Goal: Task Accomplishment & Management: Complete application form

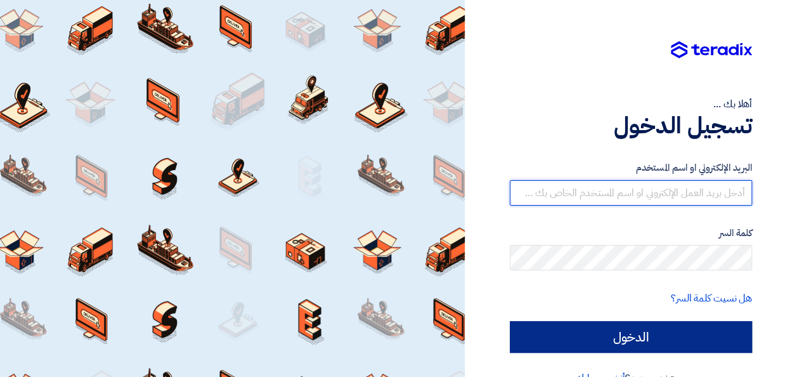
type input "jamal.mohammad@diversey.com"
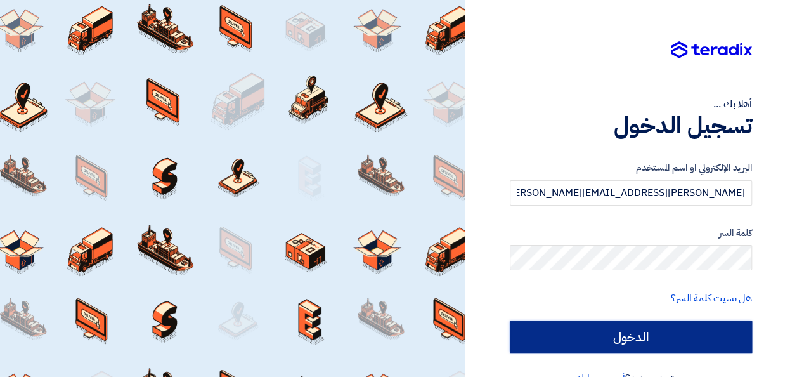
click at [596, 337] on input "الدخول" at bounding box center [631, 337] width 242 height 32
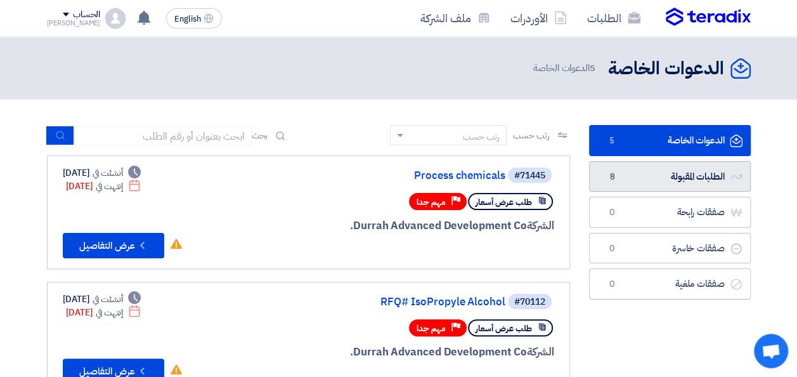
click at [695, 175] on link "الطلبات المقبولة الطلبات المقبولة 8" at bounding box center [670, 176] width 162 height 31
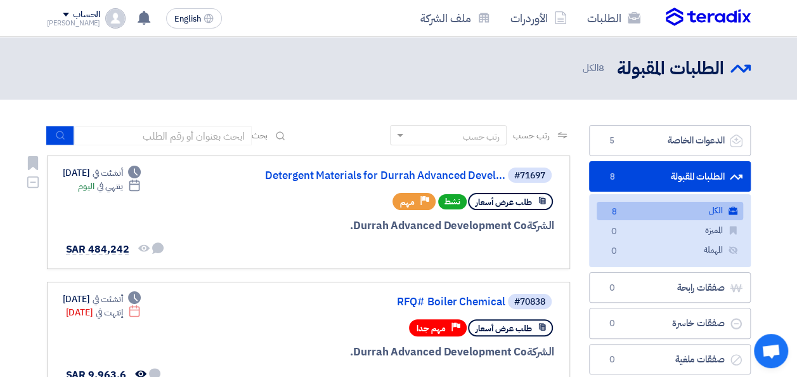
click at [250, 208] on div "طلب عرض أسعار نشط Priority مهم" at bounding box center [401, 201] width 305 height 22
click at [329, 174] on link "Detergent Materials for Durrah Advanced Devel..." at bounding box center [379, 175] width 254 height 11
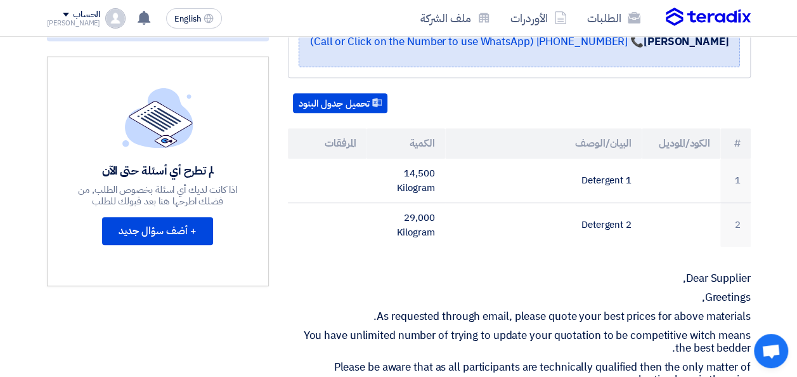
scroll to position [336, 0]
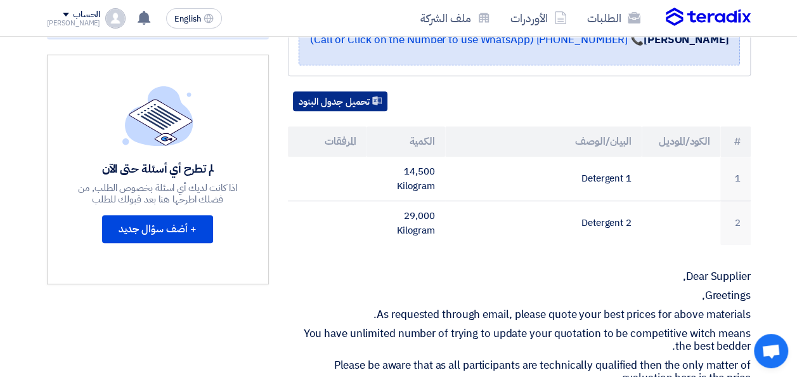
click at [334, 110] on button "تحميل جدول البنود" at bounding box center [340, 101] width 95 height 20
click at [525, 126] on div "تحميل جدول البنود # الكود/الموديل البيان/الوصف الكمية المرفقات 1 Detergent 1 14…" at bounding box center [519, 168] width 463 height 154
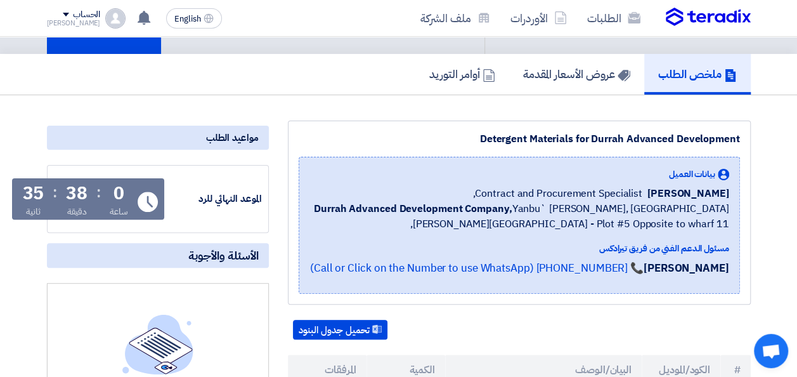
scroll to position [109, 0]
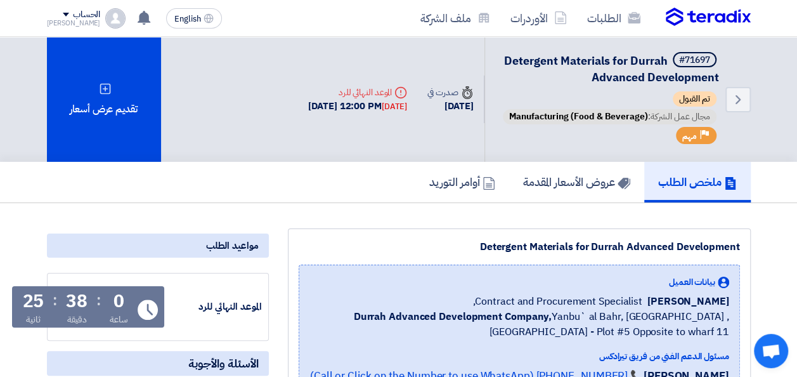
scroll to position [109, 0]
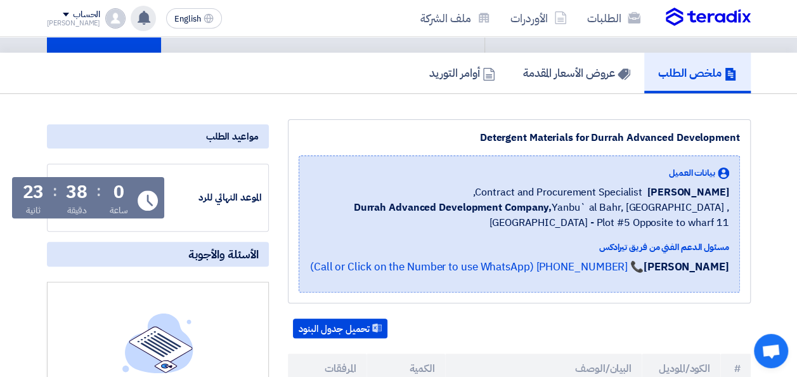
click at [138, 20] on use at bounding box center [144, 18] width 13 height 14
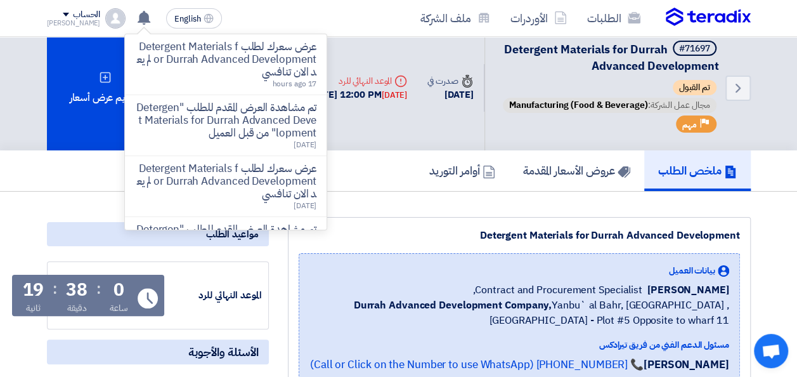
scroll to position [0, 0]
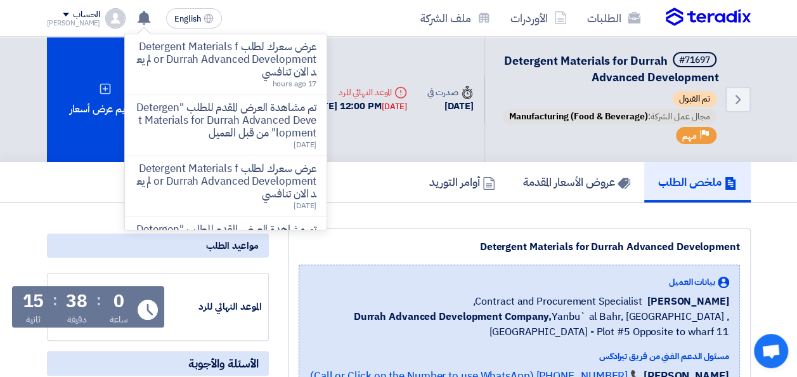
click at [355, 19] on div "الطلبات الأوردرات ملف الشركة" at bounding box center [540, 18] width 422 height 30
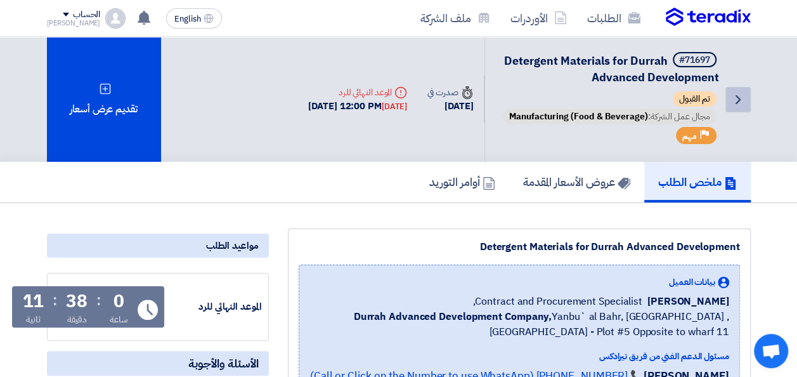
click at [734, 105] on icon "Back" at bounding box center [738, 99] width 15 height 15
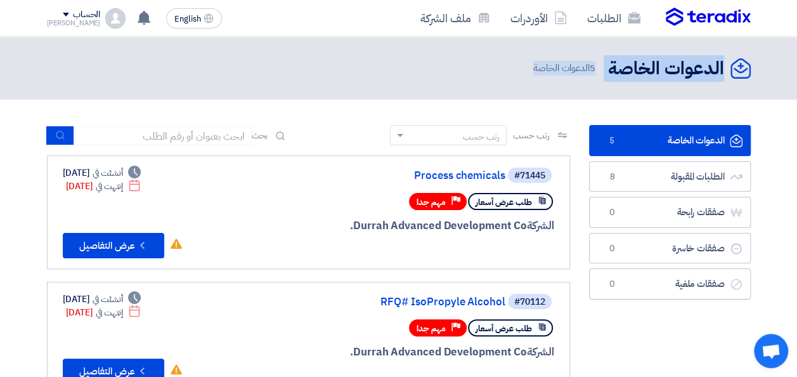
drag, startPoint x: 734, startPoint y: 105, endPoint x: 800, endPoint y: 71, distance: 73.8
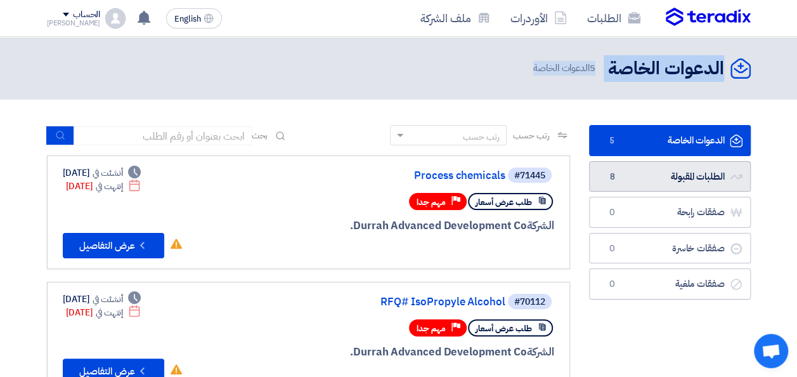
click at [672, 174] on link "الطلبات المقبولة الطلبات المقبولة 8" at bounding box center [670, 176] width 162 height 31
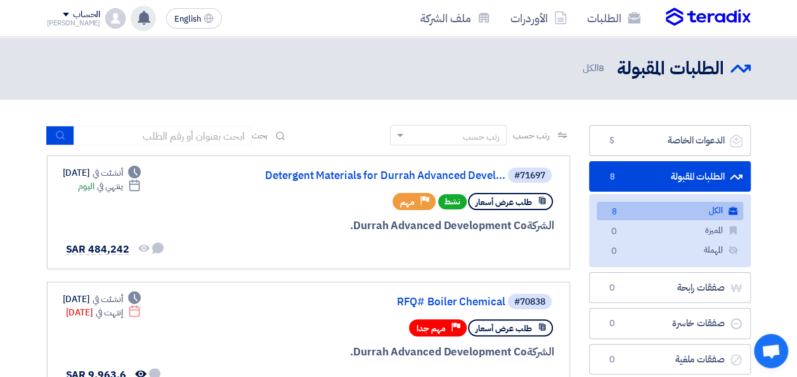
click at [138, 17] on use at bounding box center [144, 18] width 13 height 14
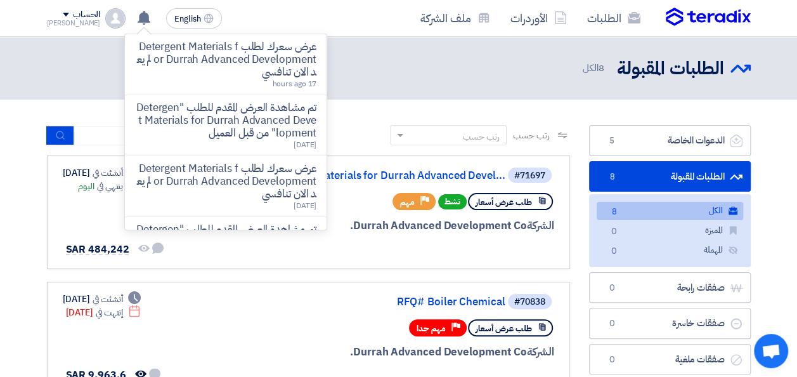
click at [463, 70] on div "الطلبات المقبولة الطلبات المقبولة 8 الكل" at bounding box center [399, 68] width 704 height 25
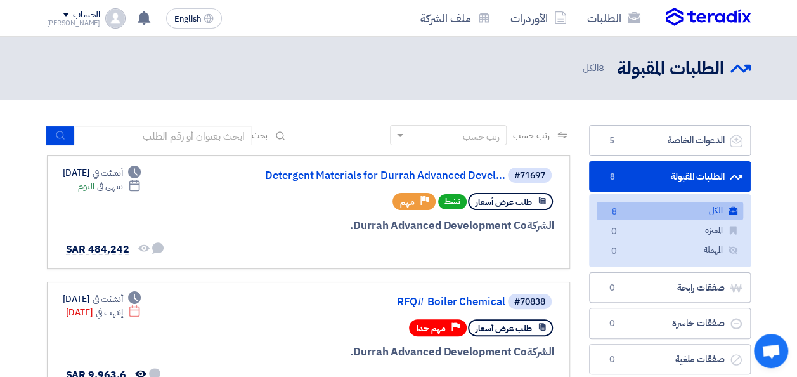
scroll to position [7, 0]
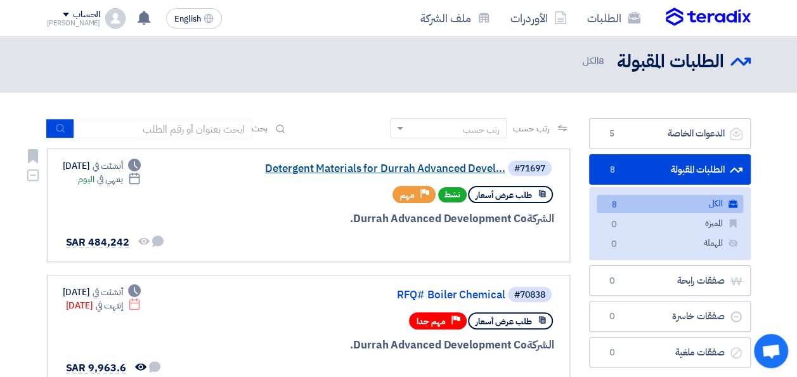
click at [408, 165] on link "Detergent Materials for Durrah Advanced Devel..." at bounding box center [379, 168] width 254 height 11
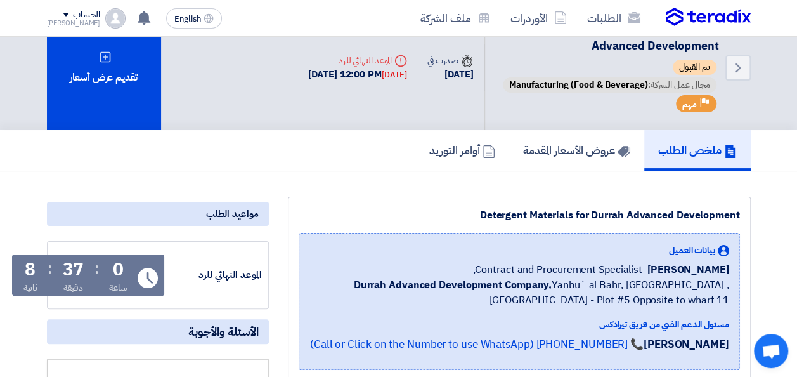
scroll to position [25, 0]
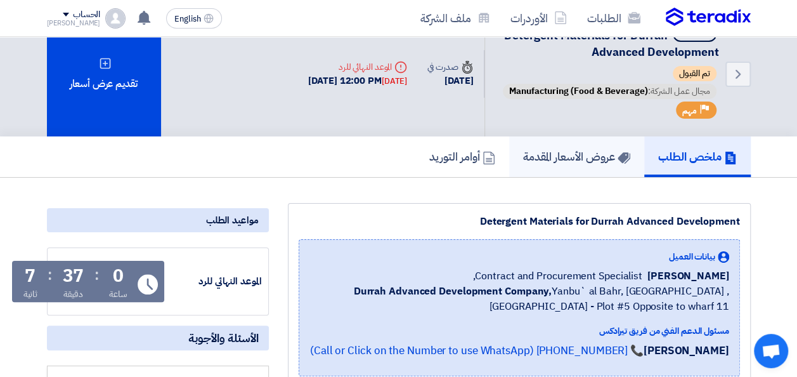
click at [578, 164] on h5 "عروض الأسعار المقدمة" at bounding box center [576, 156] width 107 height 15
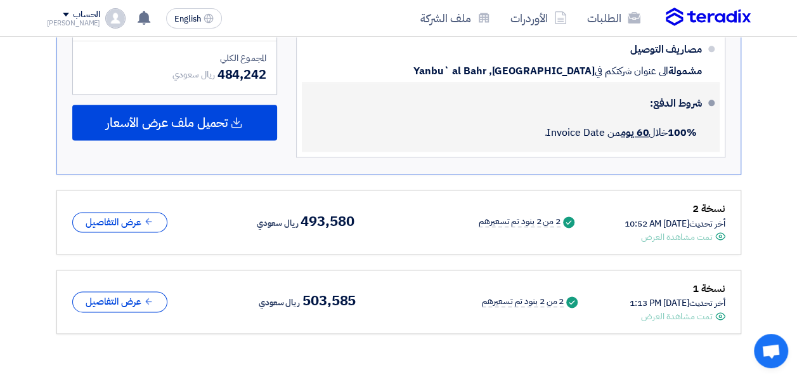
scroll to position [756, 0]
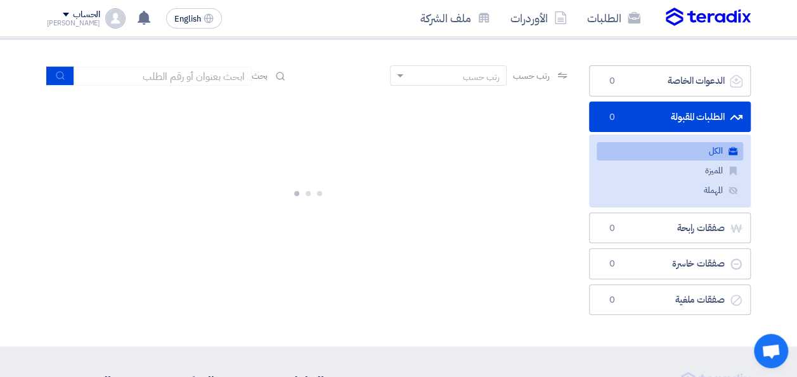
scroll to position [30, 0]
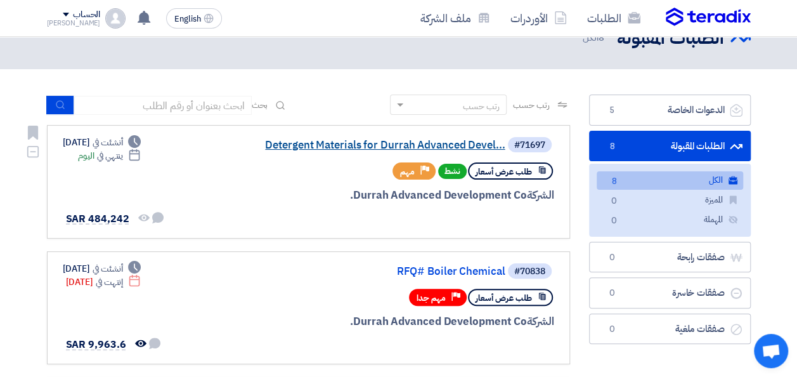
click at [369, 146] on link "Detergent Materials for Durrah Advanced Devel..." at bounding box center [379, 145] width 254 height 11
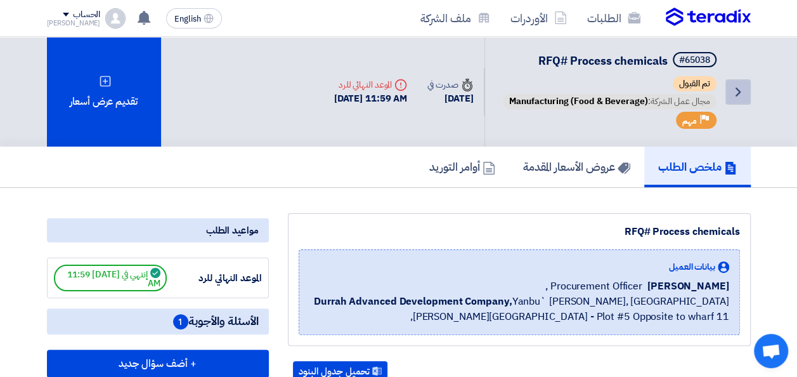
click at [737, 94] on use at bounding box center [738, 92] width 5 height 9
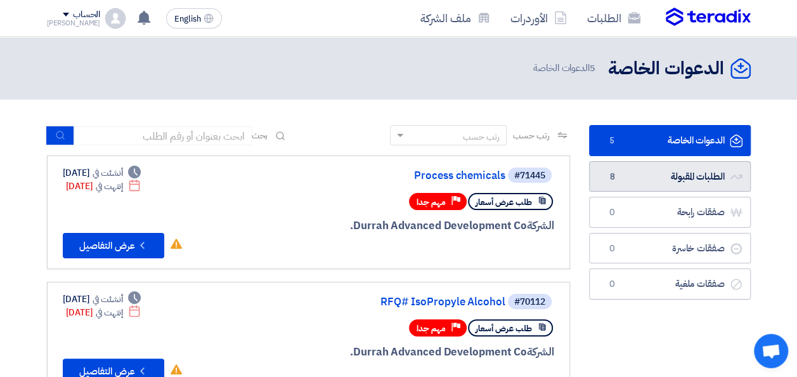
click at [693, 172] on link "الطلبات المقبولة الطلبات المقبولة 8" at bounding box center [670, 176] width 162 height 31
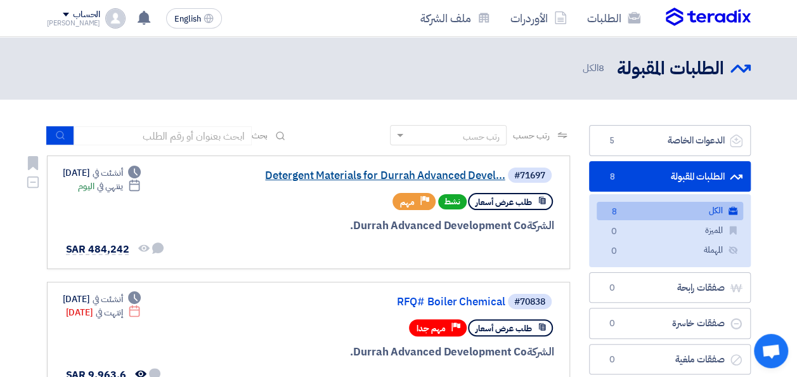
click at [462, 176] on link "Detergent Materials for Durrah Advanced Devel..." at bounding box center [379, 175] width 254 height 11
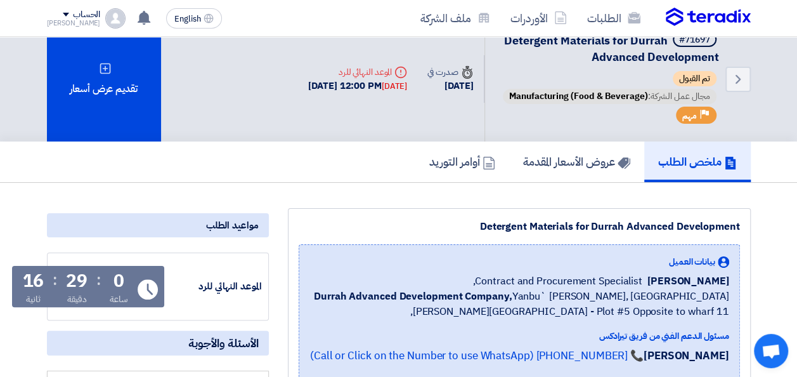
scroll to position [6, 0]
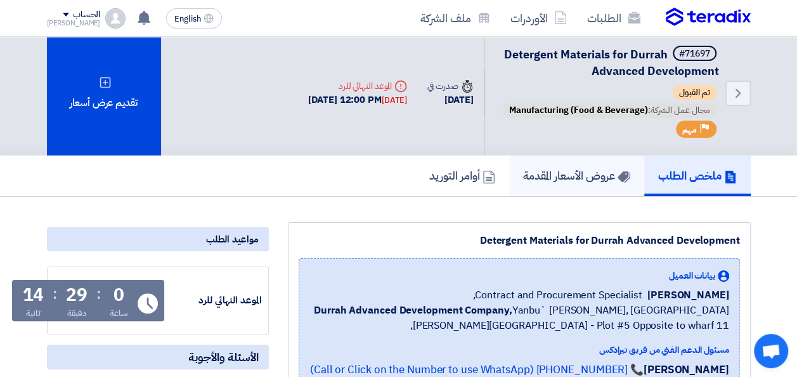
click at [590, 183] on h5 "عروض الأسعار المقدمة" at bounding box center [576, 175] width 107 height 15
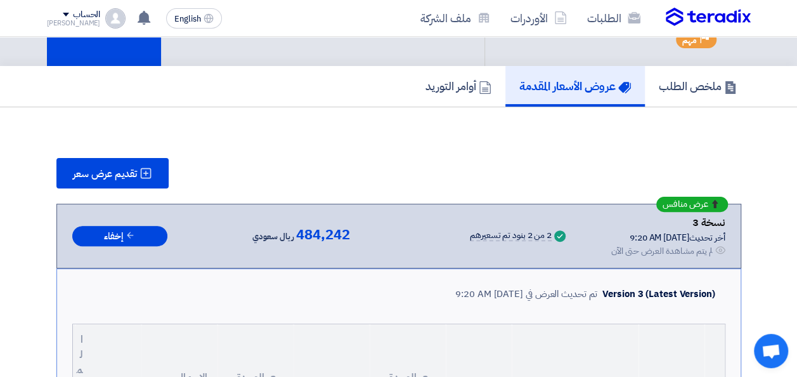
scroll to position [147, 0]
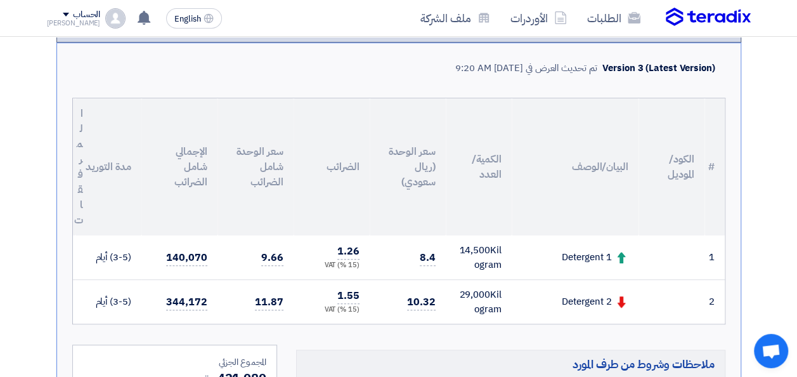
scroll to position [318, 0]
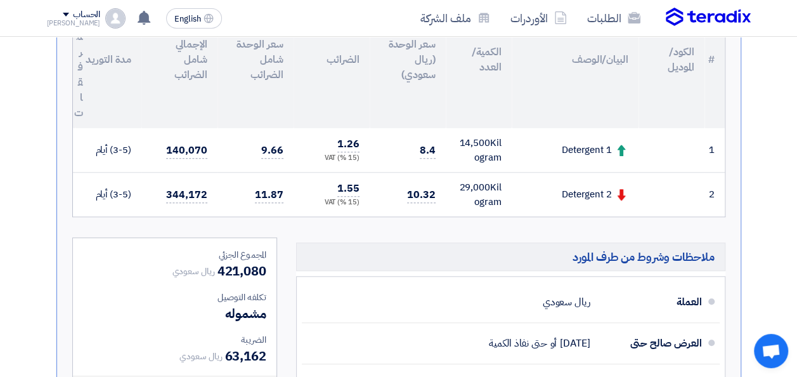
scroll to position [441, 0]
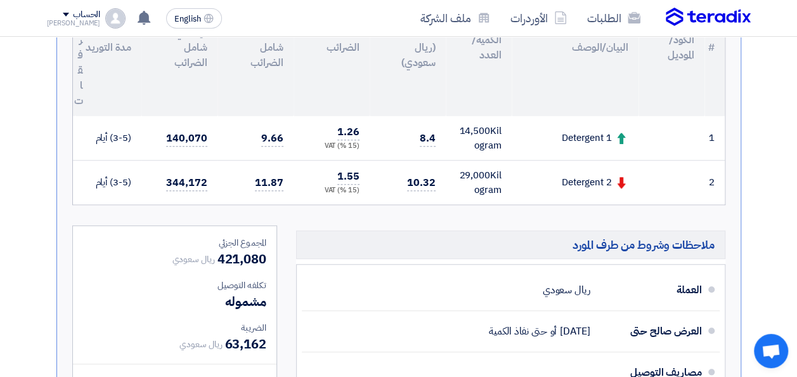
click at [477, 86] on th "الكمية/العدد" at bounding box center [479, 47] width 66 height 137
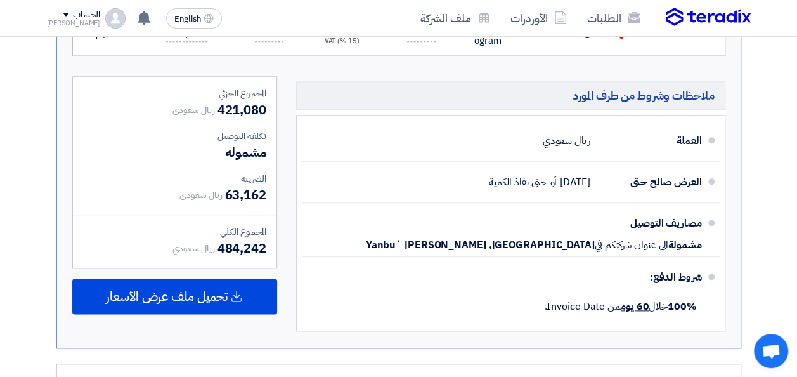
scroll to position [606, 0]
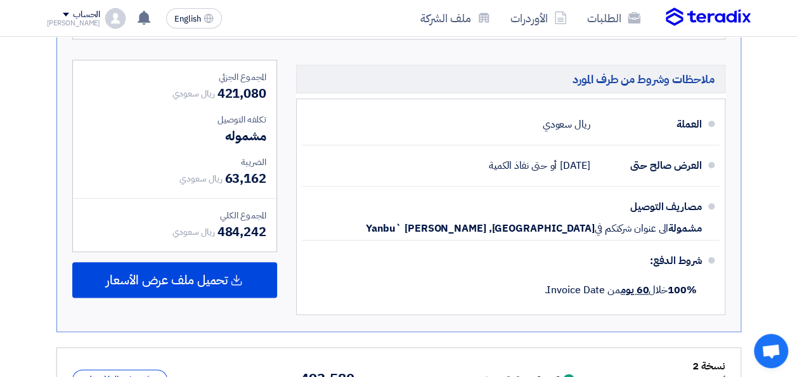
click at [218, 237] on span "484,242" at bounding box center [242, 231] width 49 height 19
drag, startPoint x: 218, startPoint y: 238, endPoint x: 266, endPoint y: 233, distance: 47.9
click at [266, 233] on span "484,242" at bounding box center [242, 231] width 49 height 19
copy span "484,242"
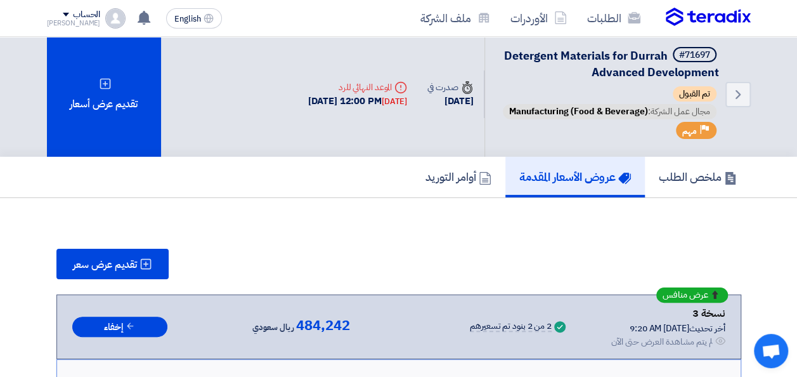
scroll to position [0, 0]
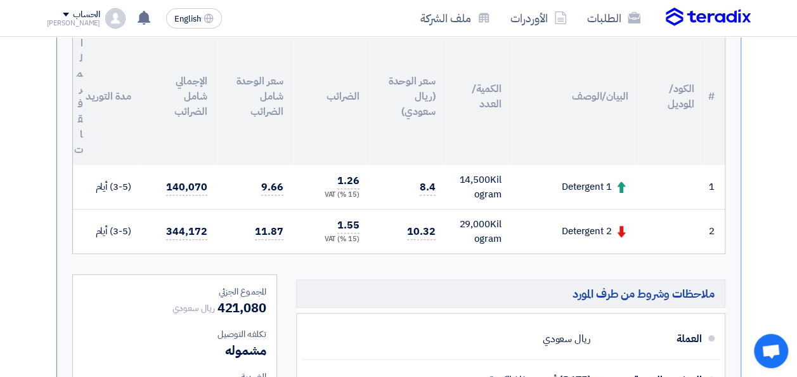
scroll to position [445, 0]
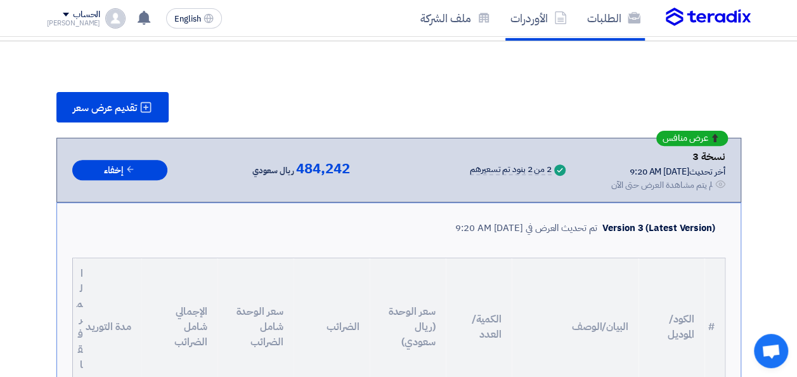
scroll to position [151, 0]
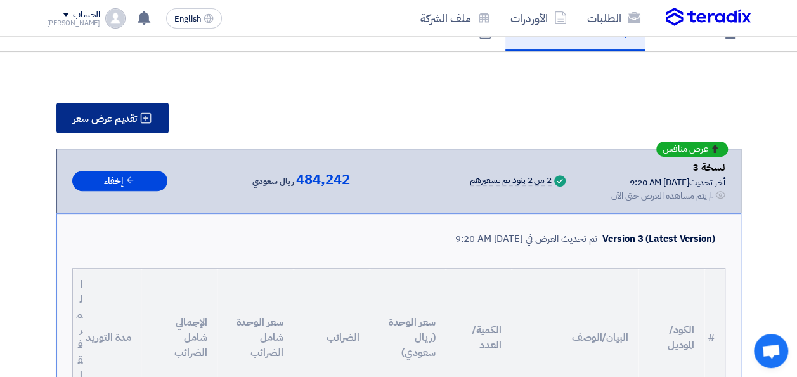
click at [125, 124] on span "تقديم عرض سعر" at bounding box center [105, 119] width 64 height 10
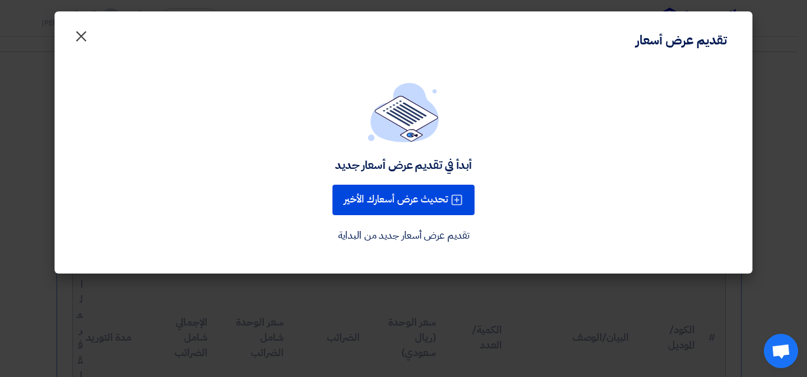
click at [81, 34] on span "×" at bounding box center [81, 35] width 15 height 38
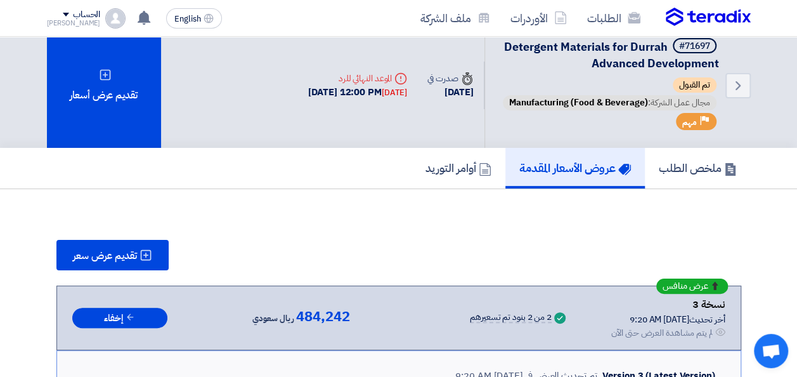
scroll to position [0, 0]
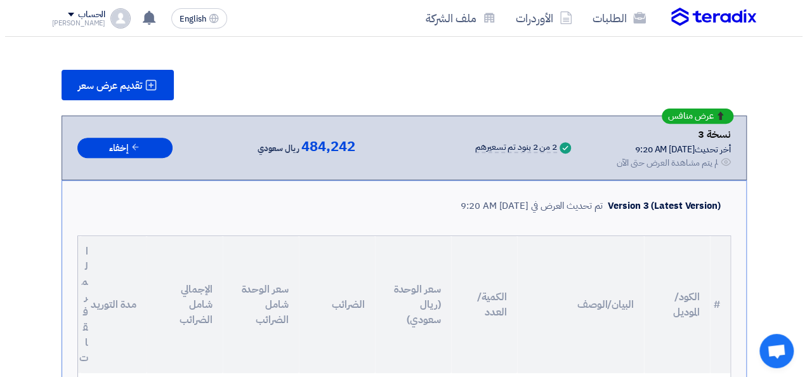
scroll to position [174, 0]
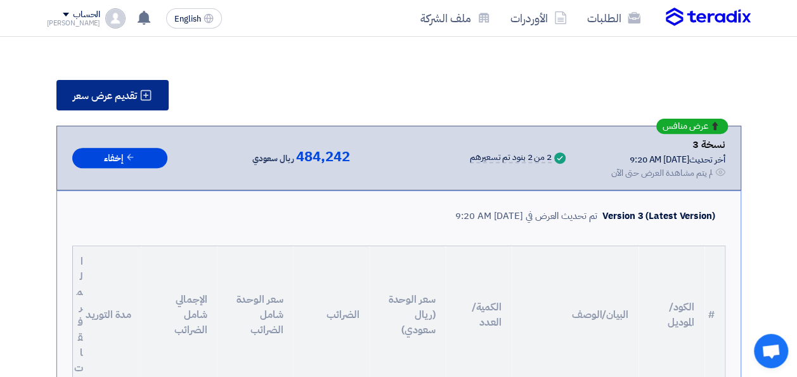
click at [132, 101] on span "تقديم عرض سعر" at bounding box center [105, 96] width 64 height 10
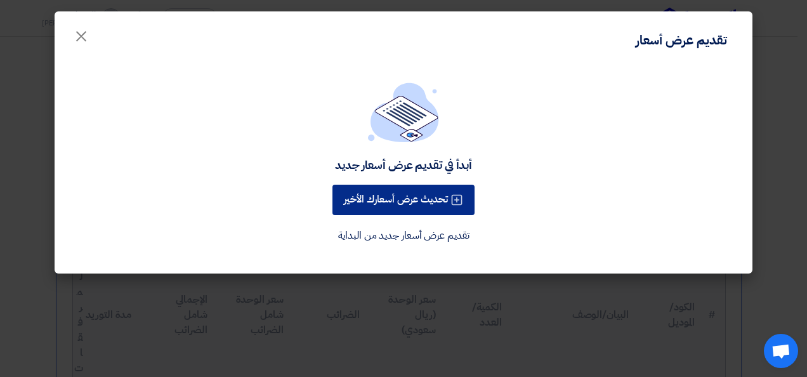
click at [363, 198] on button "تحديث عرض أسعارك الأخير" at bounding box center [403, 200] width 142 height 30
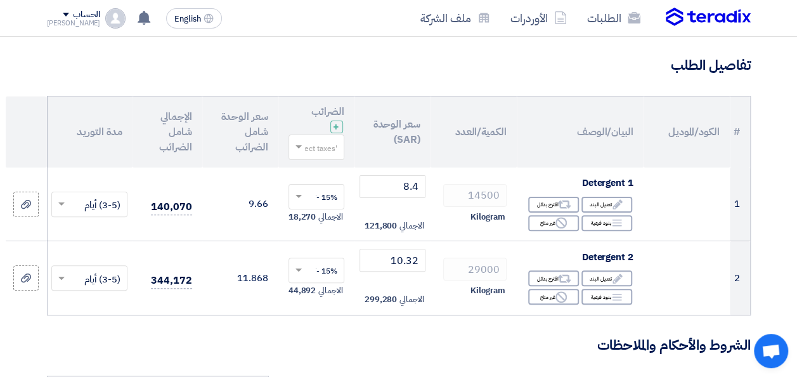
scroll to position [94, 0]
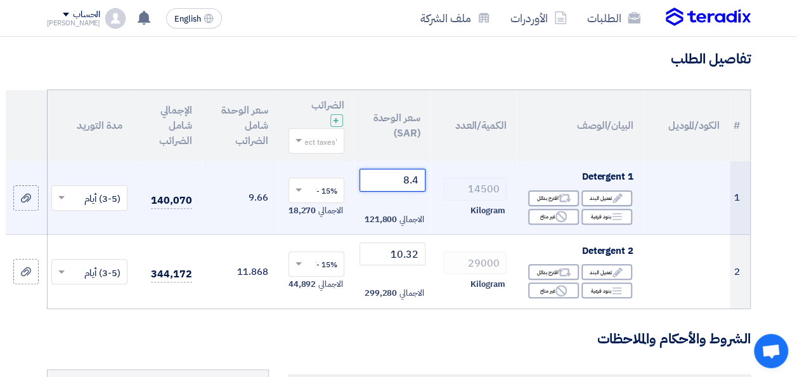
click at [420, 180] on input "8.4" at bounding box center [393, 180] width 66 height 23
click at [414, 178] on input "8.4" at bounding box center [393, 180] width 66 height 23
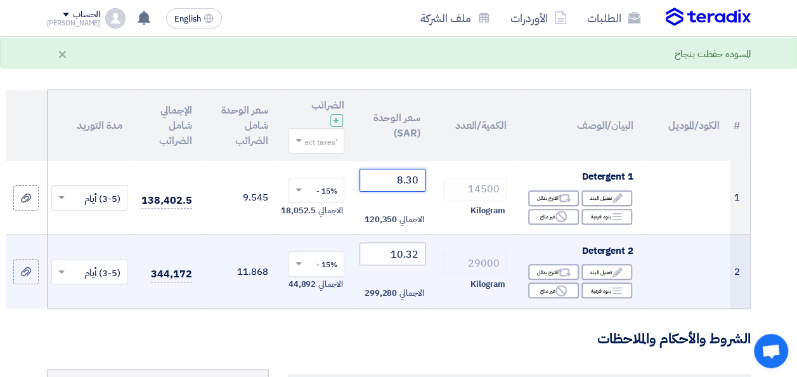
type input "8.30"
drag, startPoint x: 418, startPoint y: 256, endPoint x: 409, endPoint y: 256, distance: 8.9
click at [409, 256] on input "10.32" at bounding box center [393, 253] width 66 height 23
type input "10.30"
click at [455, 297] on td "29000 Kilogram" at bounding box center [474, 272] width 86 height 74
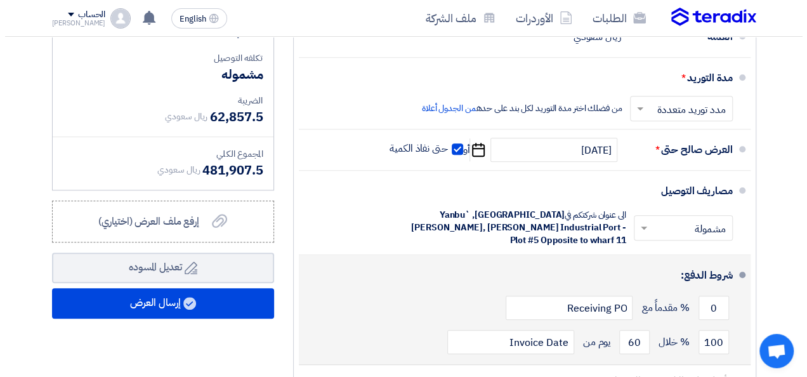
scroll to position [492, 0]
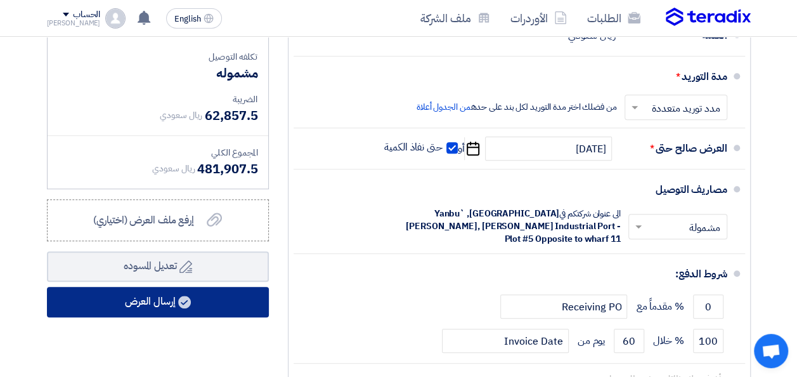
click at [170, 302] on button "إرسال العرض" at bounding box center [158, 302] width 222 height 30
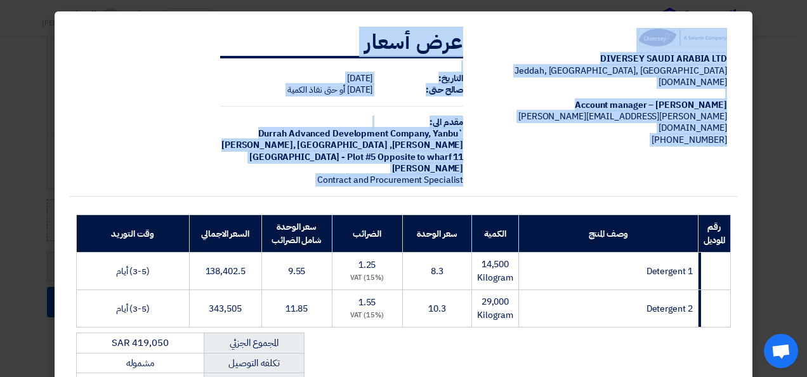
drag, startPoint x: 801, startPoint y: 132, endPoint x: 781, endPoint y: 249, distance: 118.3
click at [783, 250] on modal-container "DIVERSEY SAUDI ARABIA LTD Jeddah, Jeddah, Saudi Arabia diversey.com Jamal Moham…" at bounding box center [403, 188] width 807 height 377
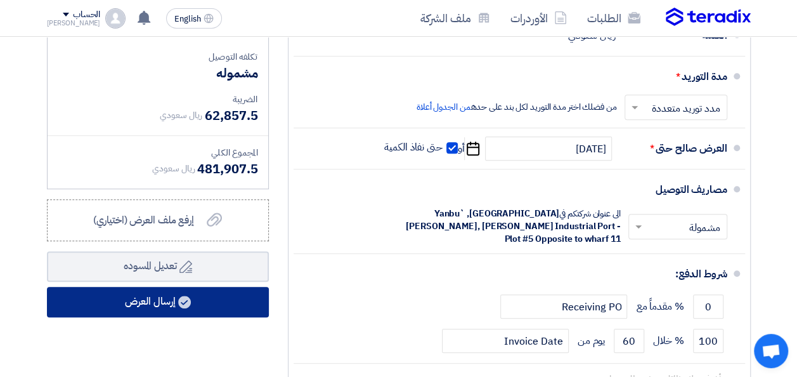
click at [211, 299] on button "إرسال العرض" at bounding box center [158, 302] width 222 height 30
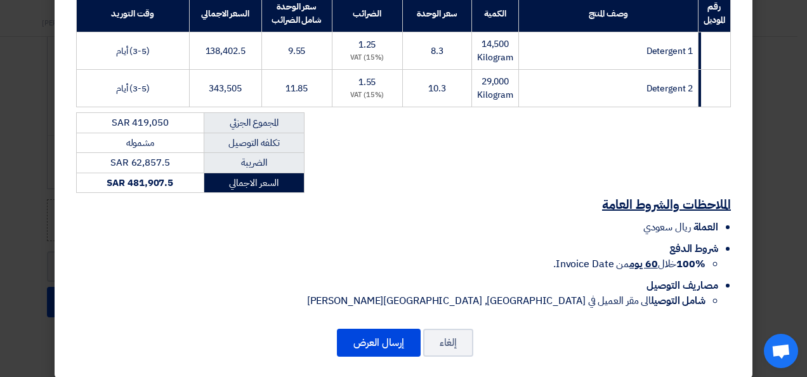
scroll to position [230, 0]
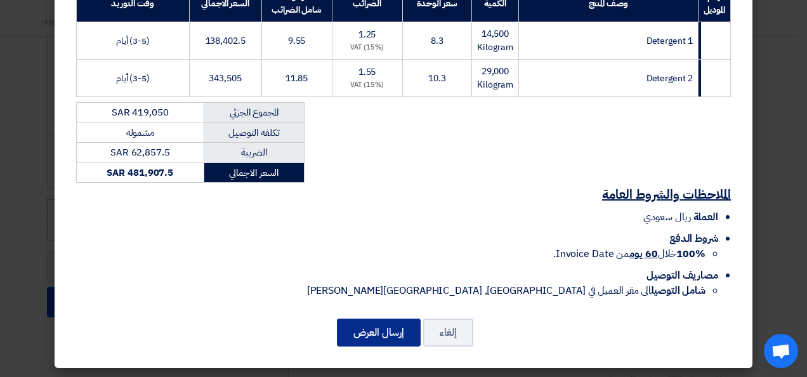
click at [382, 329] on button "إرسال العرض" at bounding box center [379, 332] width 84 height 28
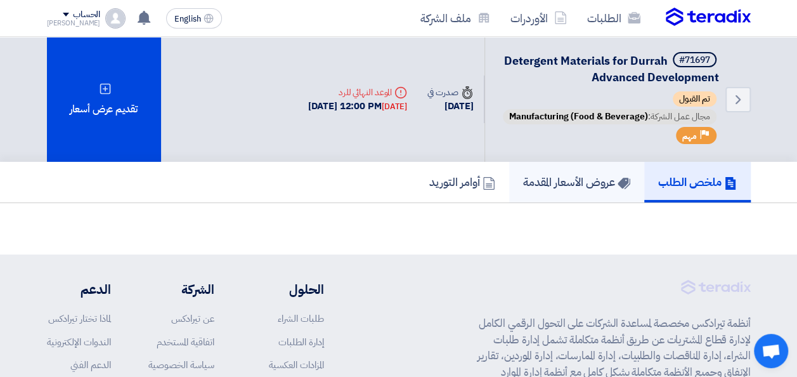
click at [549, 200] on link "عروض الأسعار المقدمة" at bounding box center [576, 182] width 135 height 41
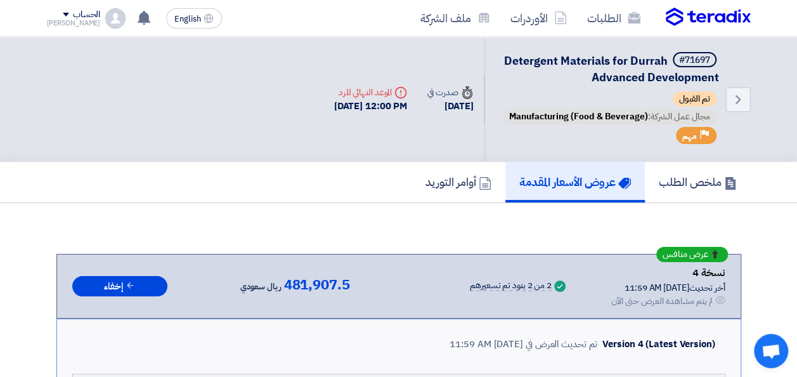
click at [740, 88] on div "Back #71697 Detergent Materials for [PERSON_NAME] Advanced Development تم القبو…" at bounding box center [618, 99] width 266 height 125
click at [740, 103] on use at bounding box center [738, 99] width 5 height 9
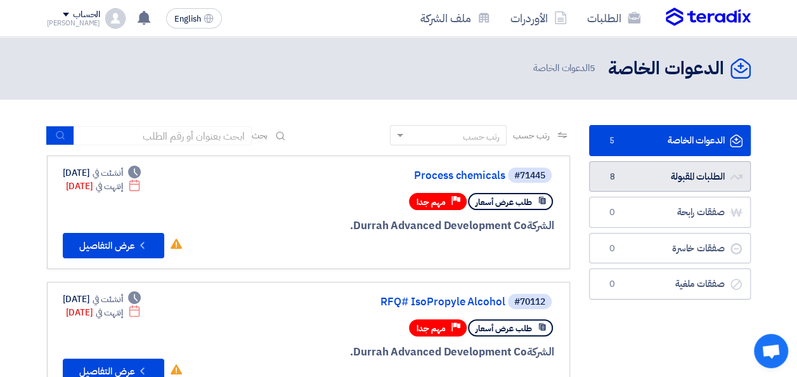
click at [683, 183] on link "الطلبات المقبولة الطلبات المقبولة 8" at bounding box center [670, 176] width 162 height 31
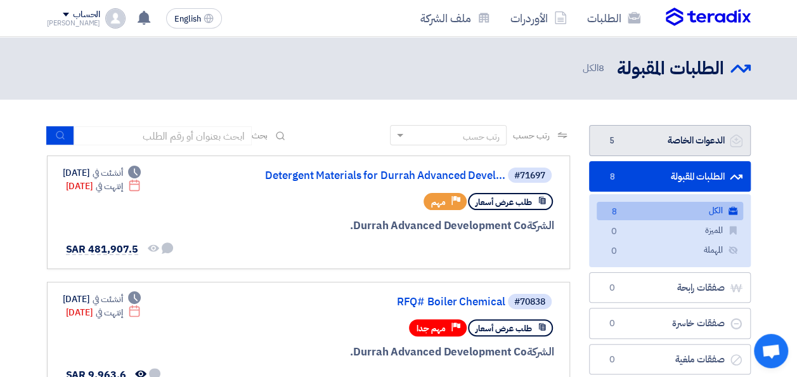
click at [695, 143] on link "الدعوات الخاصة الدعوات الخاصة 5" at bounding box center [670, 140] width 162 height 31
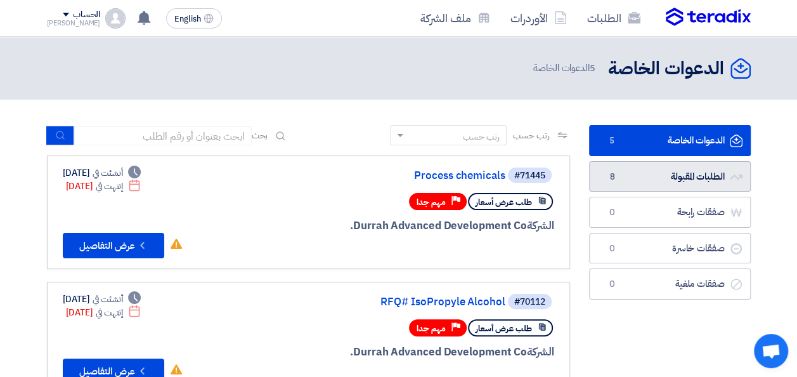
click at [681, 179] on link "الطلبات المقبولة الطلبات المقبولة 8" at bounding box center [670, 176] width 162 height 31
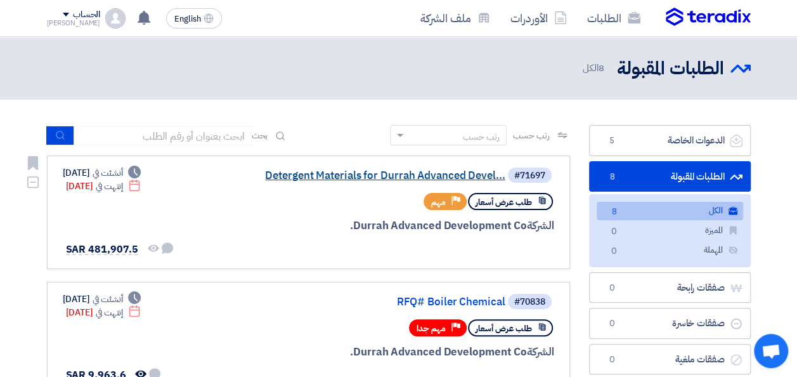
click at [369, 174] on link "Detergent Materials for Durrah Advanced Devel..." at bounding box center [379, 175] width 254 height 11
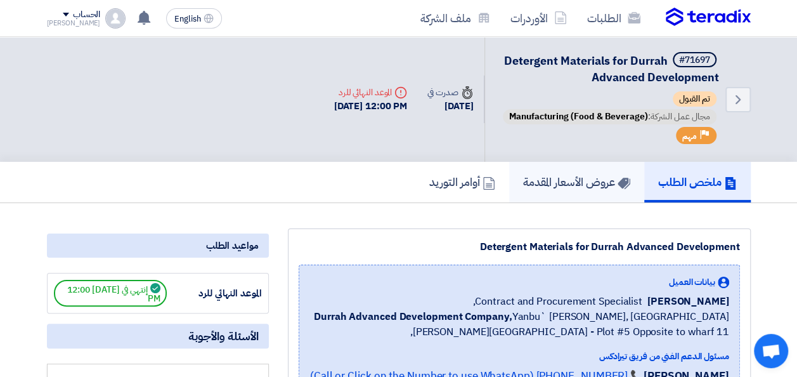
click at [537, 189] on h5 "عروض الأسعار المقدمة" at bounding box center [576, 181] width 107 height 15
